Goal: Navigation & Orientation: Understand site structure

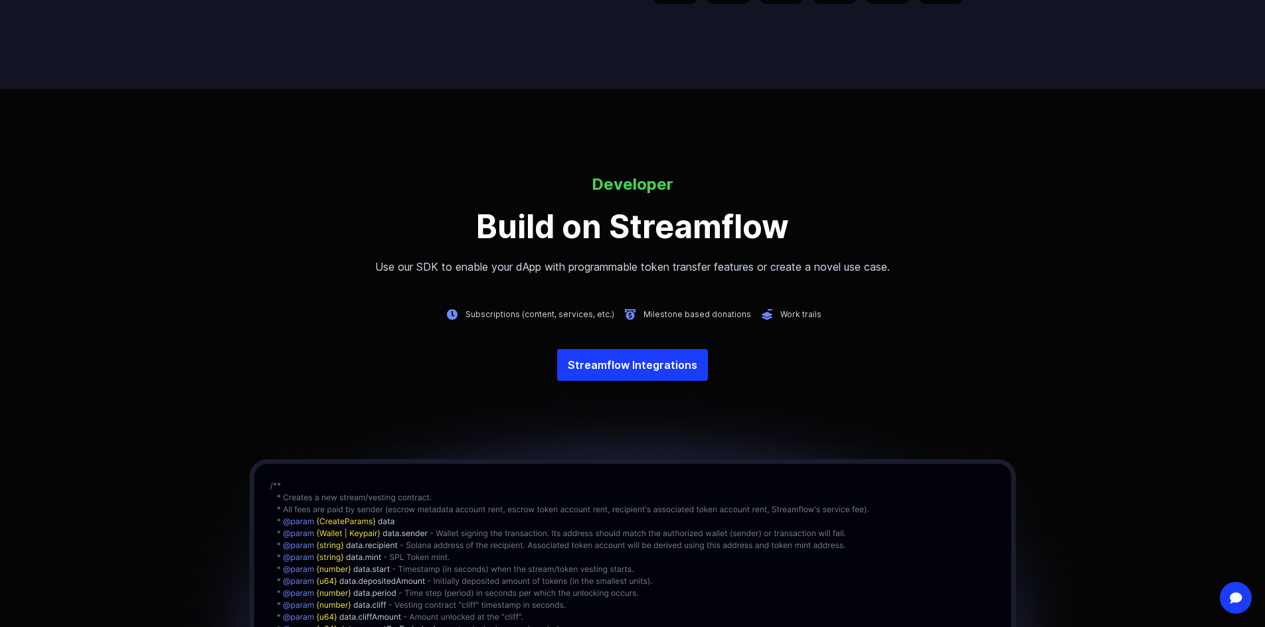
scroll to position [2921, 0]
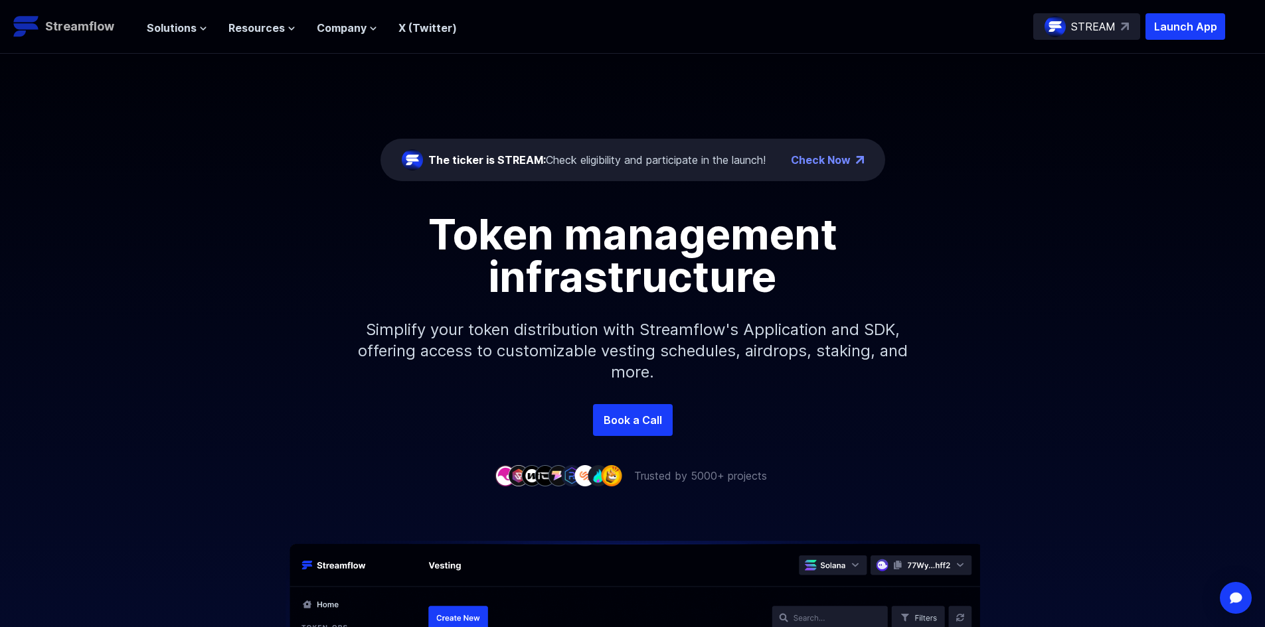
click at [90, 24] on p "Streamflow" at bounding box center [79, 26] width 69 height 19
click at [289, 29] on icon at bounding box center [291, 28] width 5 height 3
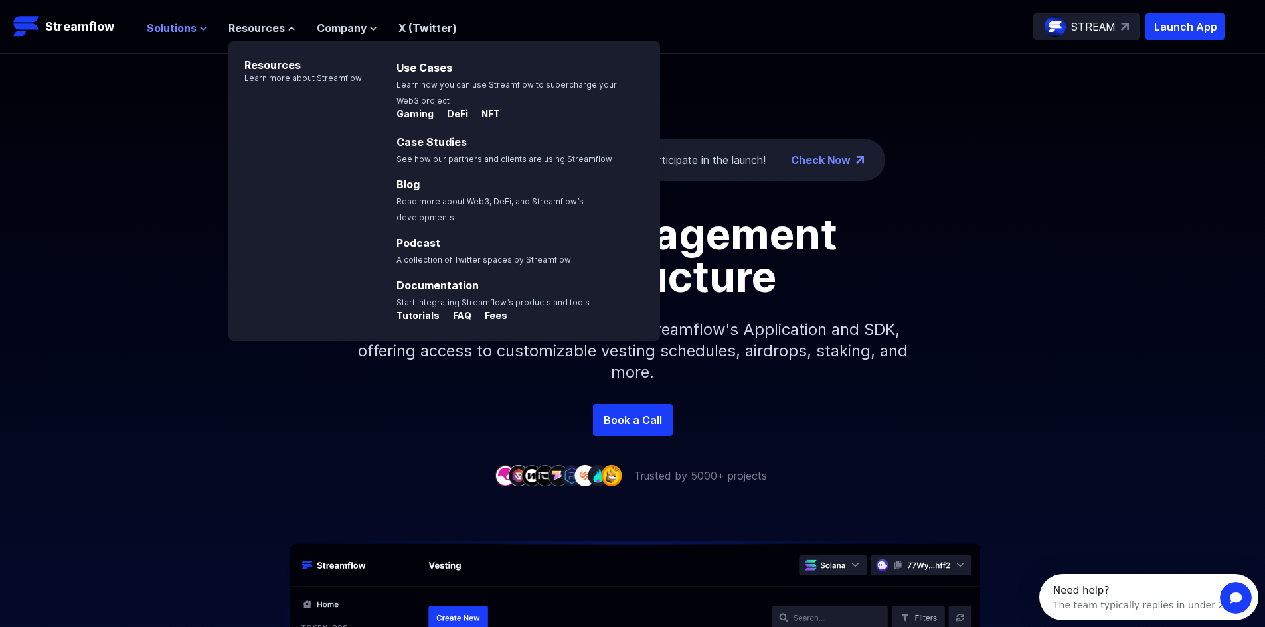
click at [199, 31] on icon at bounding box center [203, 29] width 8 height 8
